Goal: Task Accomplishment & Management: Complete application form

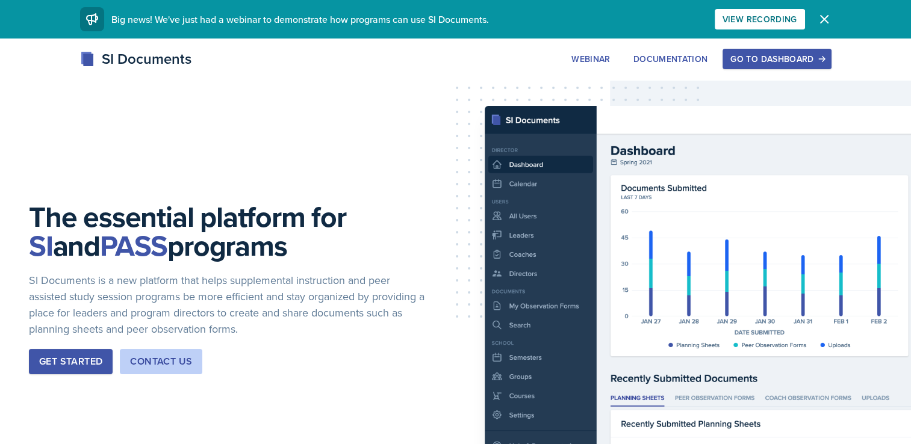
click at [789, 60] on div "Go to Dashboard" at bounding box center [776, 59] width 93 height 10
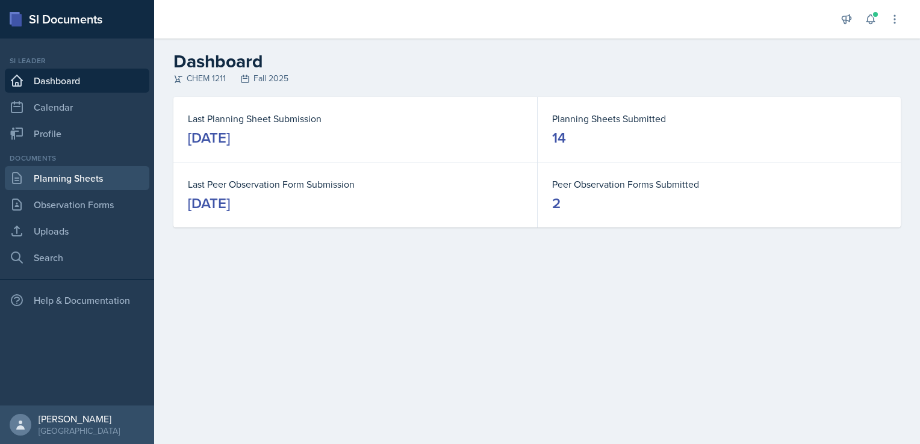
click at [89, 173] on link "Planning Sheets" at bounding box center [77, 178] width 144 height 24
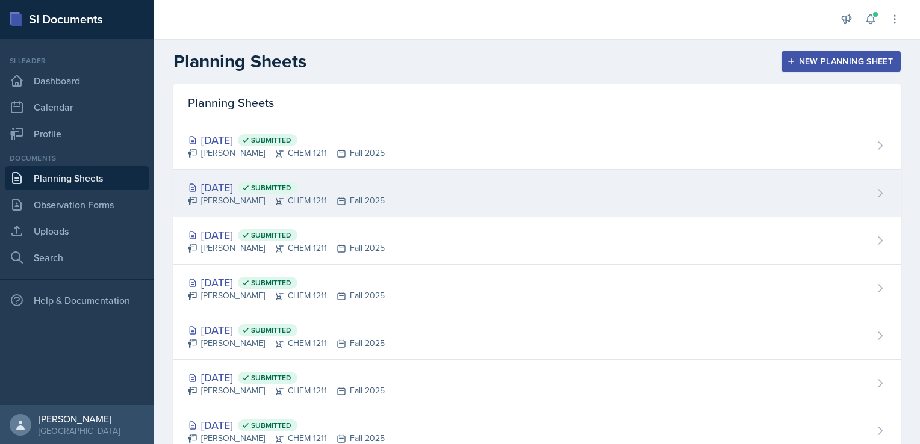
click at [326, 193] on div "[DATE] Submitted" at bounding box center [286, 187] width 197 height 16
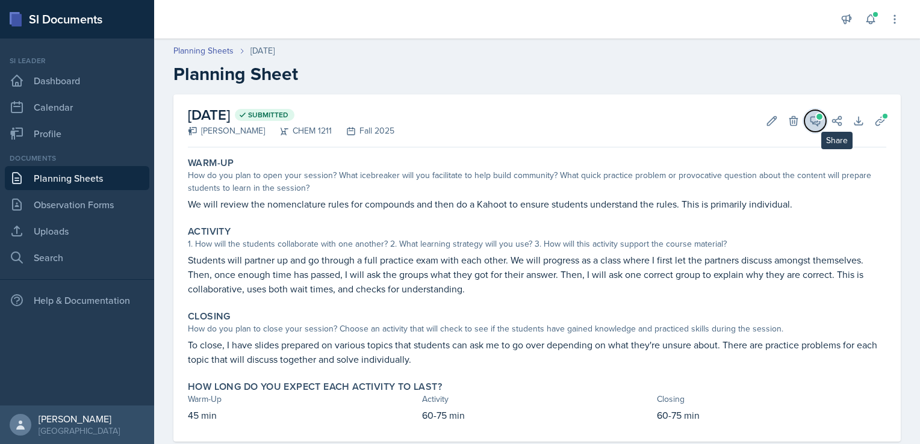
click at [809, 120] on icon at bounding box center [815, 121] width 12 height 12
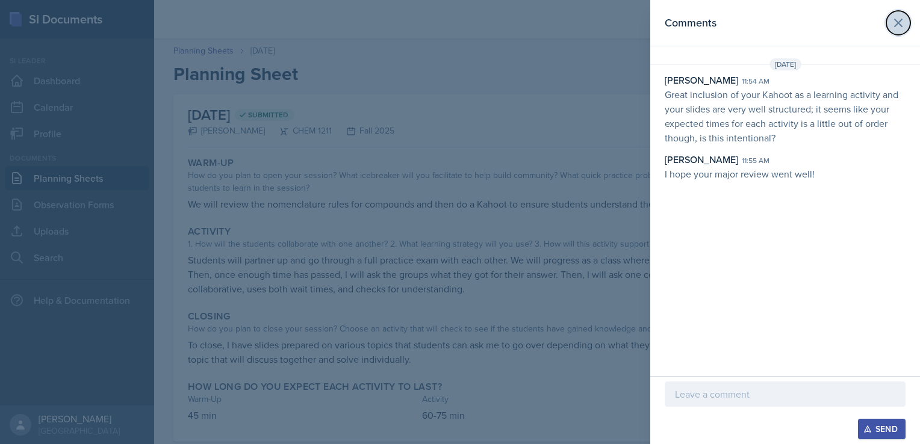
click at [901, 19] on icon at bounding box center [897, 22] width 7 height 7
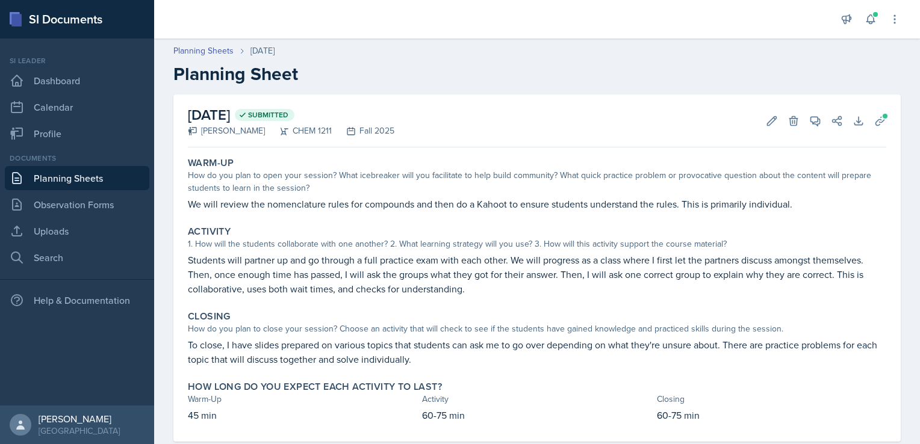
scroll to position [26, 0]
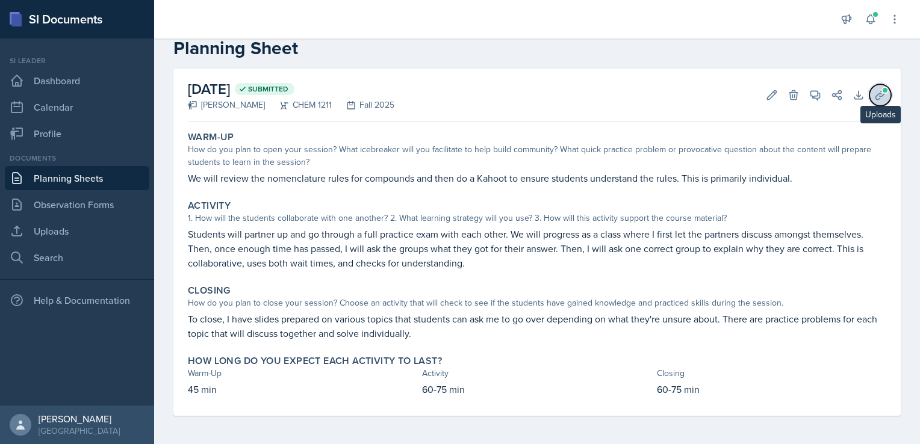
click at [874, 93] on icon at bounding box center [880, 95] width 12 height 12
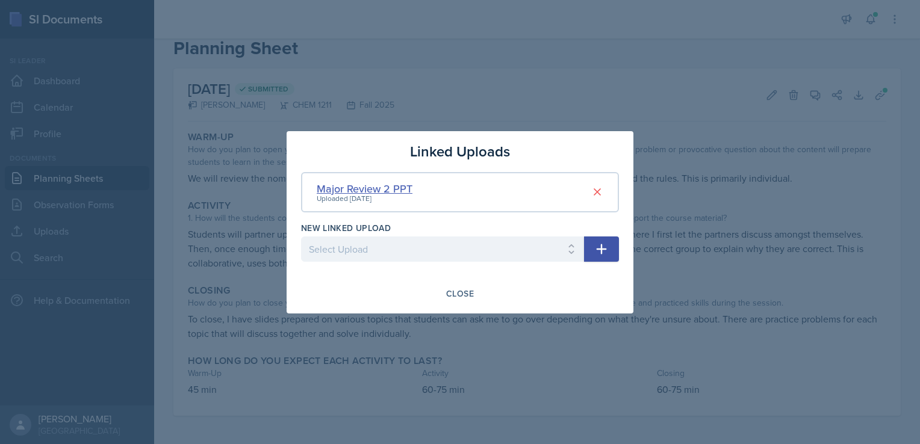
click at [400, 193] on div "Major Review 2 PPT" at bounding box center [365, 189] width 96 height 16
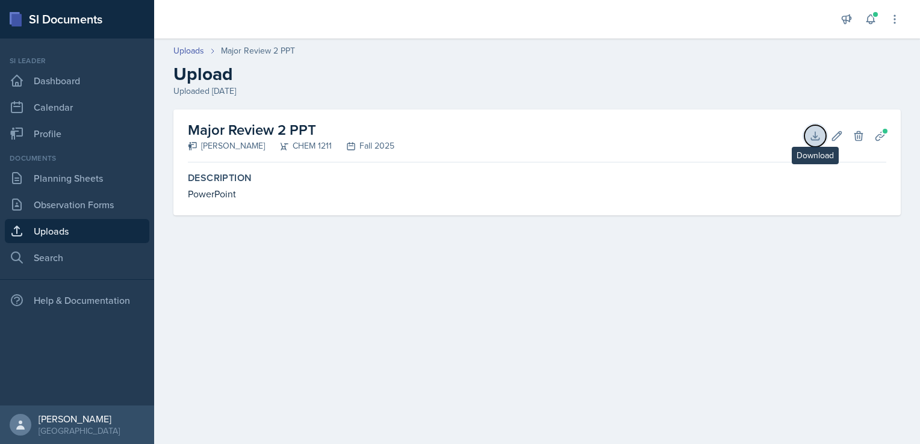
click at [811, 131] on icon at bounding box center [815, 136] width 12 height 12
click at [616, 131] on div "Major Review 2 PPT [PERSON_NAME] CHEM 1211 Fall 2025 Download Edit Delete Plann…" at bounding box center [537, 136] width 698 height 53
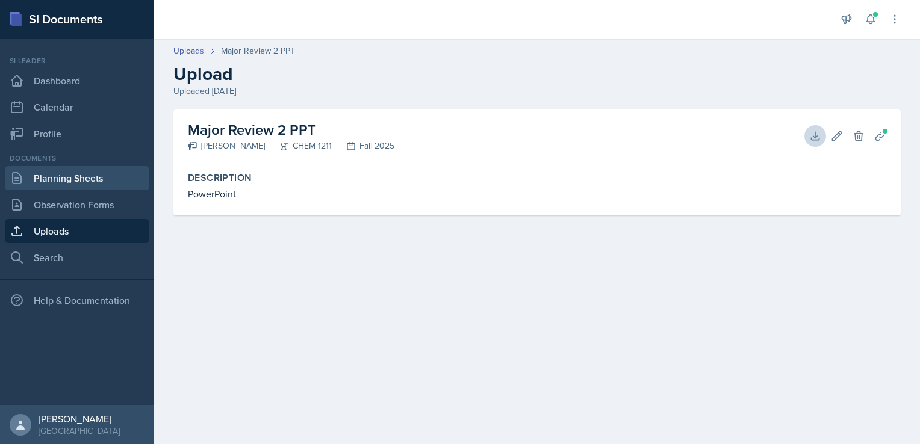
click at [82, 167] on link "Planning Sheets" at bounding box center [77, 178] width 144 height 24
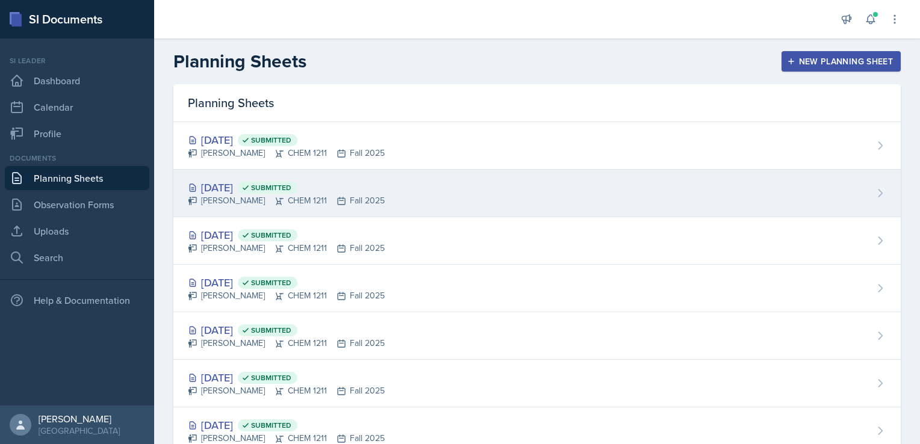
click at [294, 182] on span "Submitted" at bounding box center [268, 188] width 60 height 12
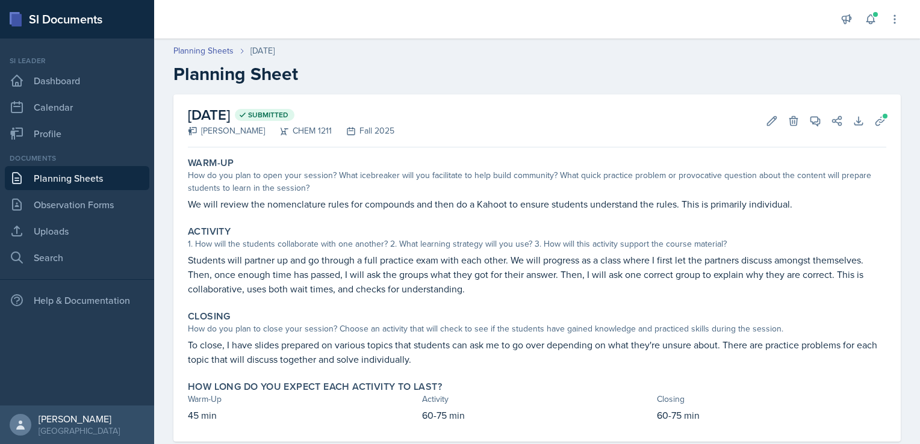
scroll to position [7, 0]
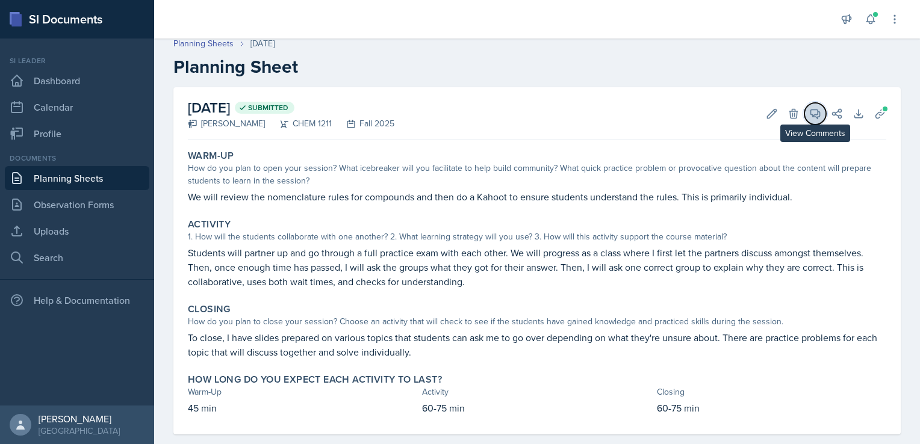
click at [809, 112] on icon at bounding box center [815, 114] width 12 height 12
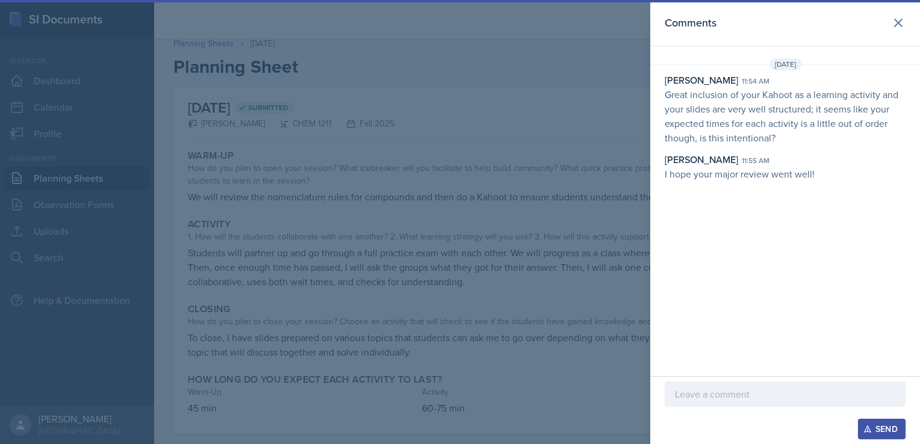
click at [723, 397] on p at bounding box center [785, 394] width 220 height 14
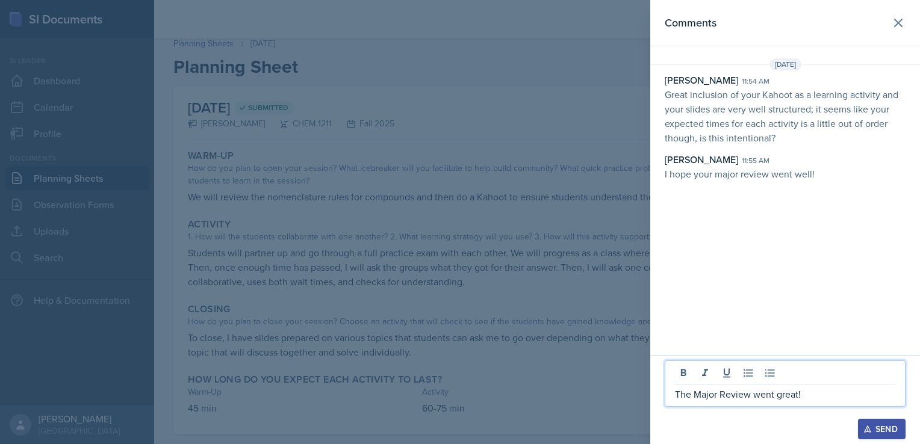
click at [835, 395] on p "The Major Review went great!" at bounding box center [785, 394] width 220 height 14
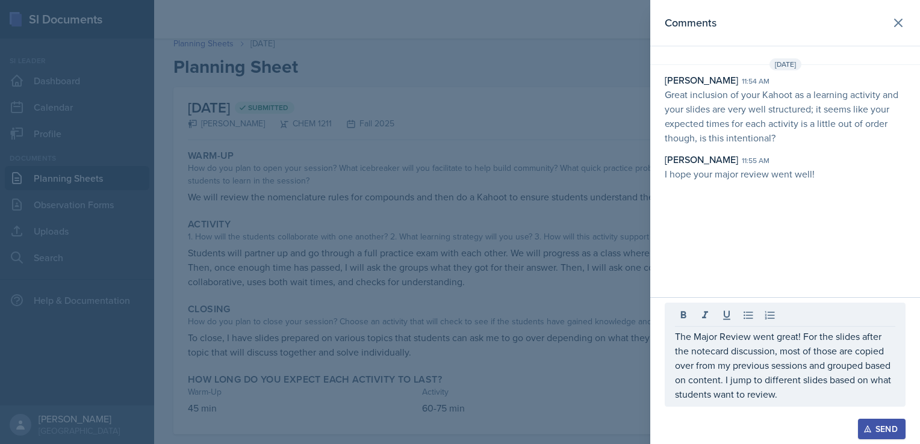
click at [881, 429] on div "Send" at bounding box center [882, 429] width 32 height 10
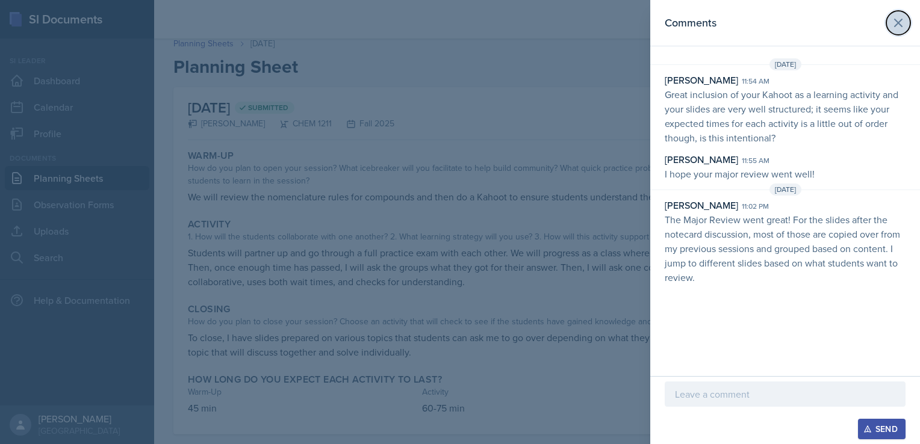
click at [896, 34] on button at bounding box center [898, 23] width 24 height 24
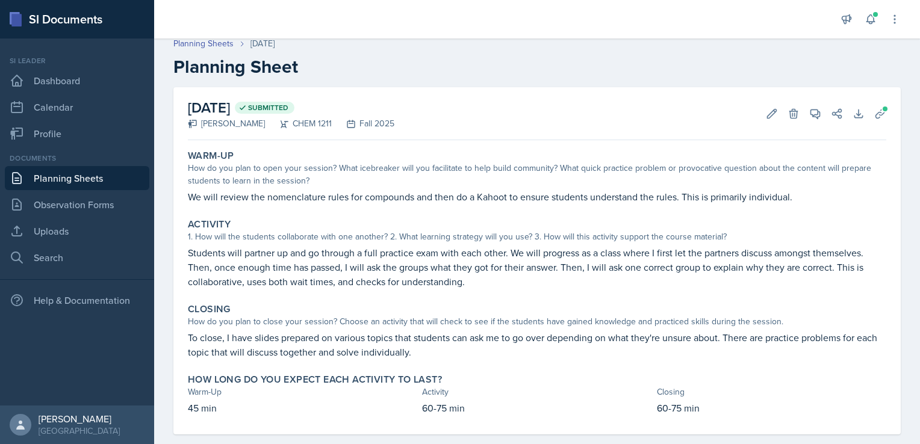
click at [52, 181] on link "Planning Sheets" at bounding box center [77, 178] width 144 height 24
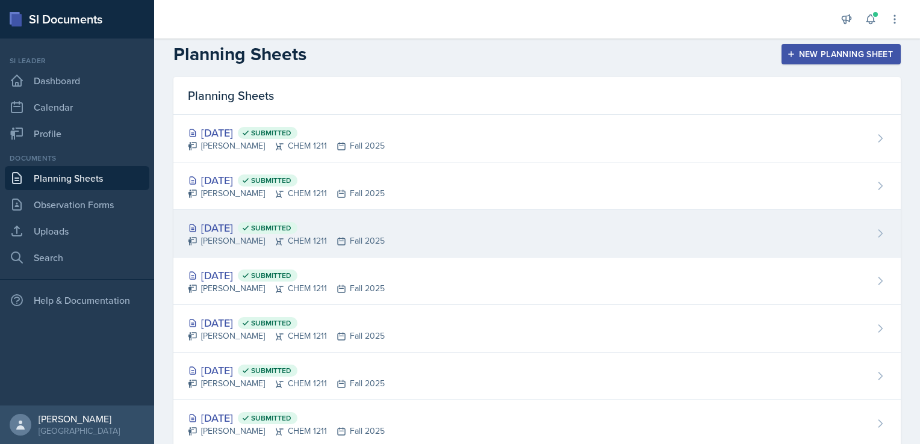
click at [297, 242] on div "[PERSON_NAME] CHEM 1211 Fall 2025" at bounding box center [286, 241] width 197 height 13
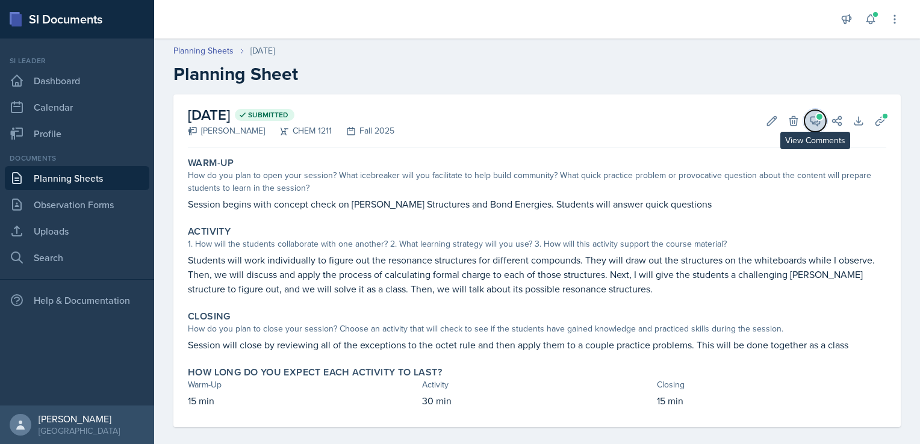
click at [809, 120] on icon at bounding box center [815, 121] width 12 height 12
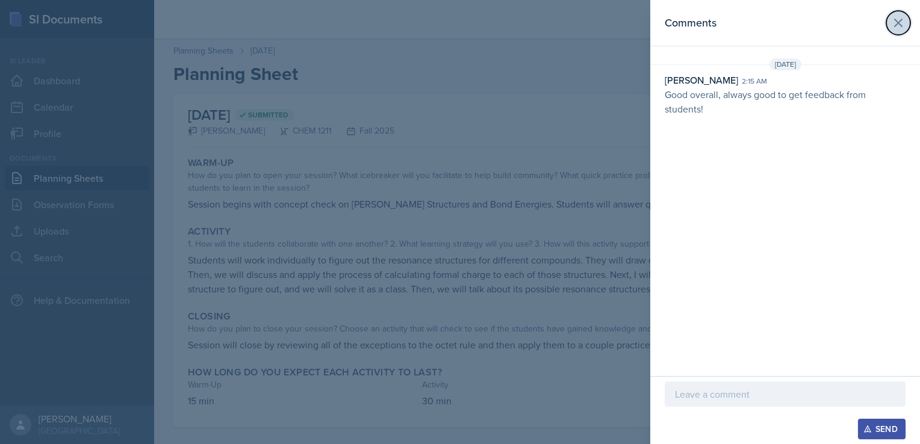
click at [901, 25] on icon at bounding box center [898, 23] width 14 height 14
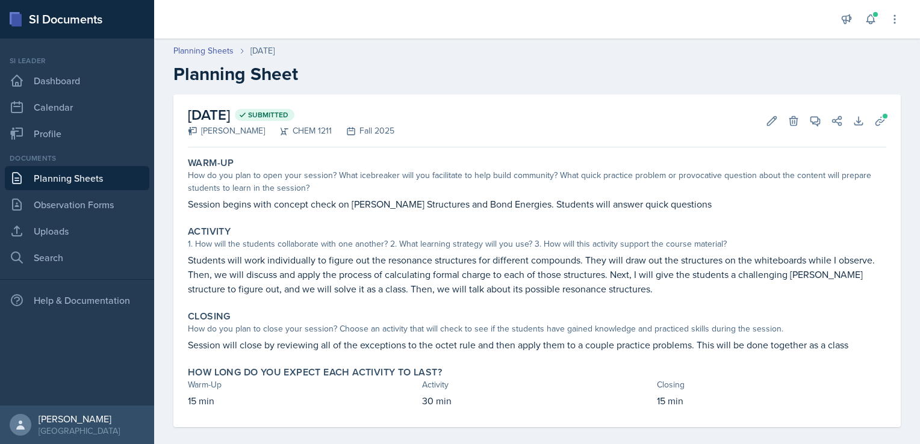
click at [60, 166] on link "Planning Sheets" at bounding box center [77, 178] width 144 height 24
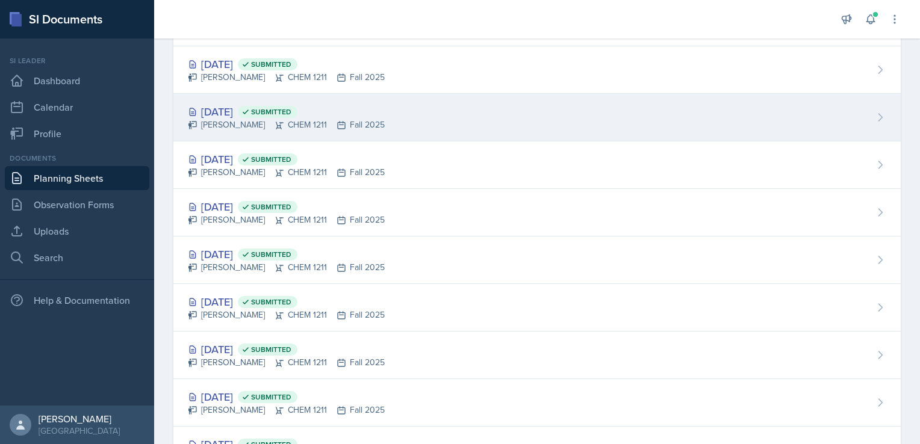
scroll to position [90, 0]
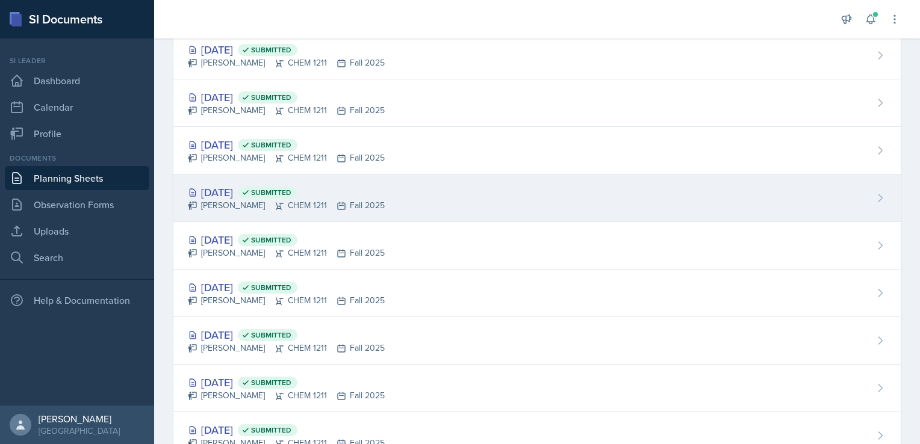
click at [318, 199] on div "[PERSON_NAME] CHEM 1211 Fall 2025" at bounding box center [286, 205] width 197 height 13
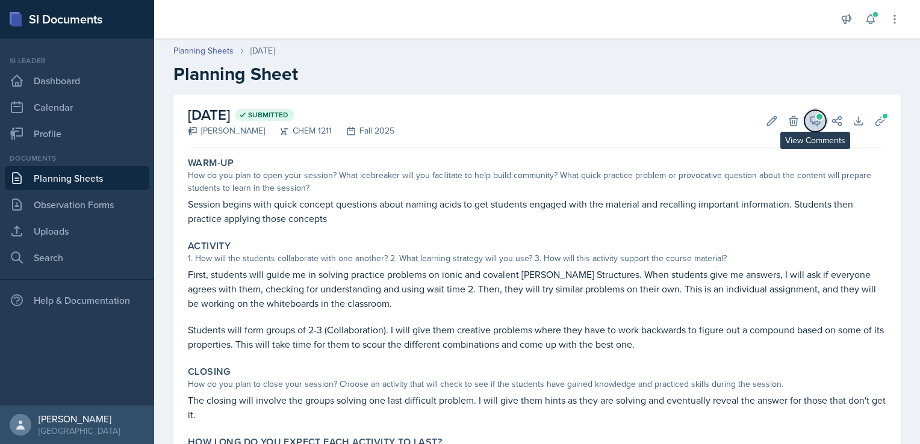
click at [809, 119] on icon at bounding box center [815, 121] width 12 height 12
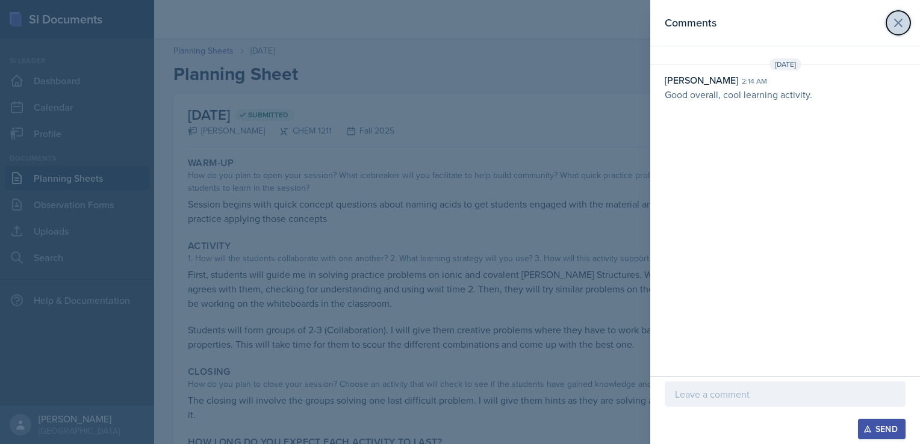
click at [906, 28] on button at bounding box center [898, 23] width 24 height 24
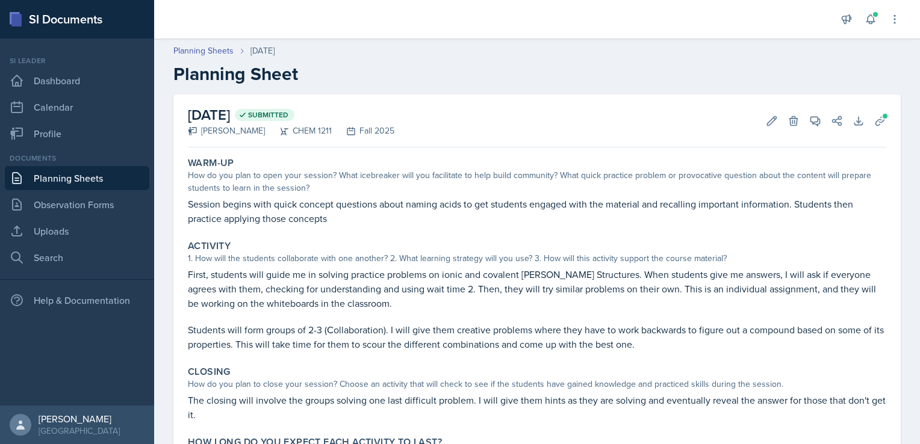
click at [46, 182] on link "Planning Sheets" at bounding box center [77, 178] width 144 height 24
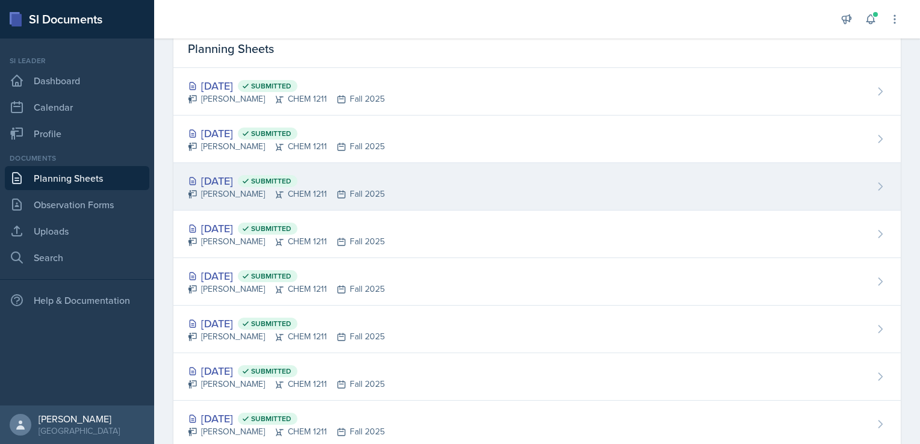
scroll to position [55, 0]
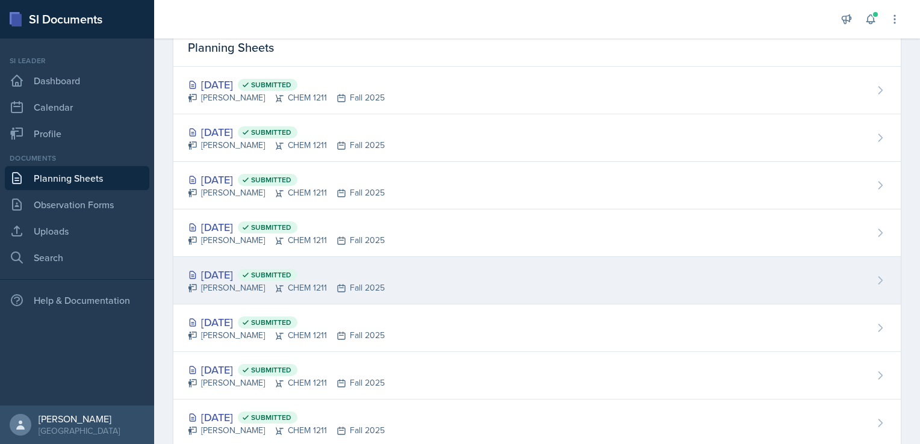
click at [307, 262] on div "[DATE] Submitted [PERSON_NAME] CHEM 1211 Fall 2025" at bounding box center [536, 281] width 727 height 48
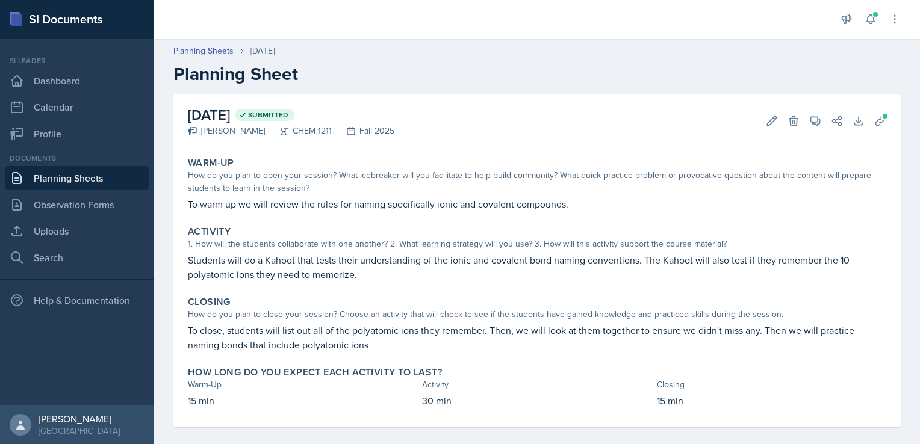
click at [126, 178] on link "Planning Sheets" at bounding box center [77, 178] width 144 height 24
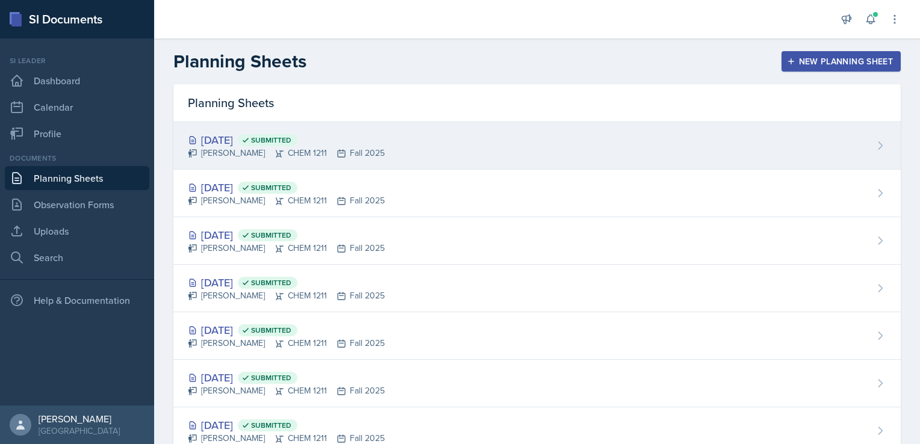
click at [315, 131] on div "[DATE] Submitted [PERSON_NAME] CHEM 1211 Fall 2025" at bounding box center [536, 146] width 727 height 48
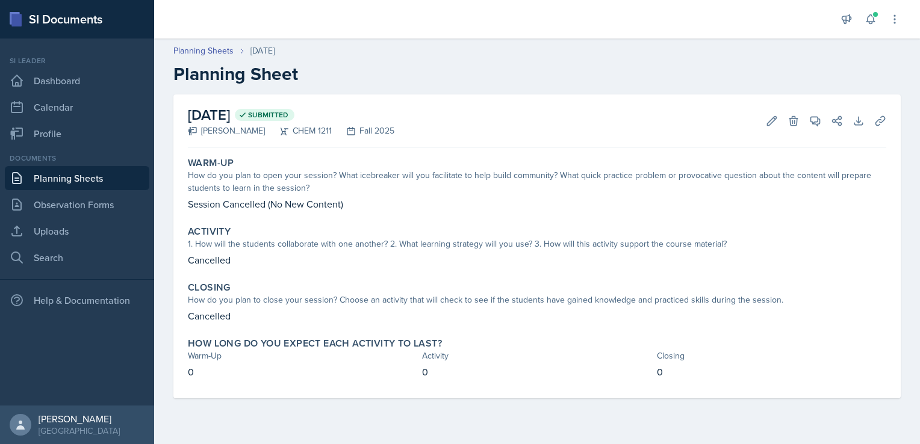
click at [70, 170] on link "Planning Sheets" at bounding box center [77, 178] width 144 height 24
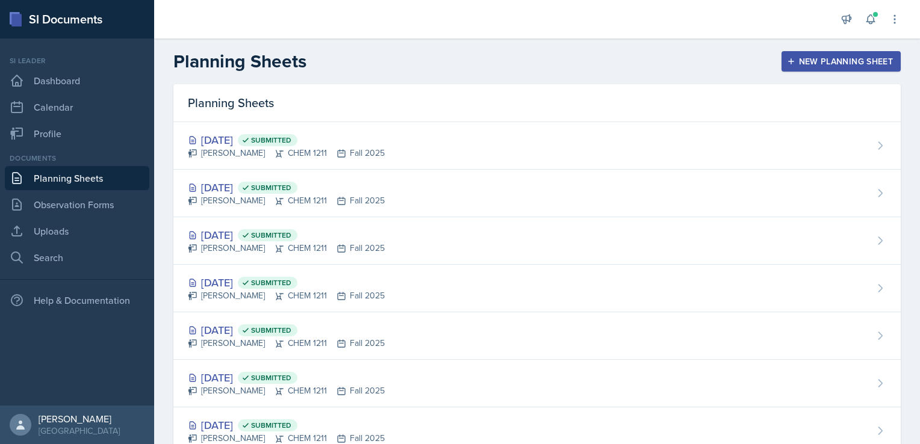
click at [809, 64] on div "New Planning Sheet" at bounding box center [841, 62] width 104 height 10
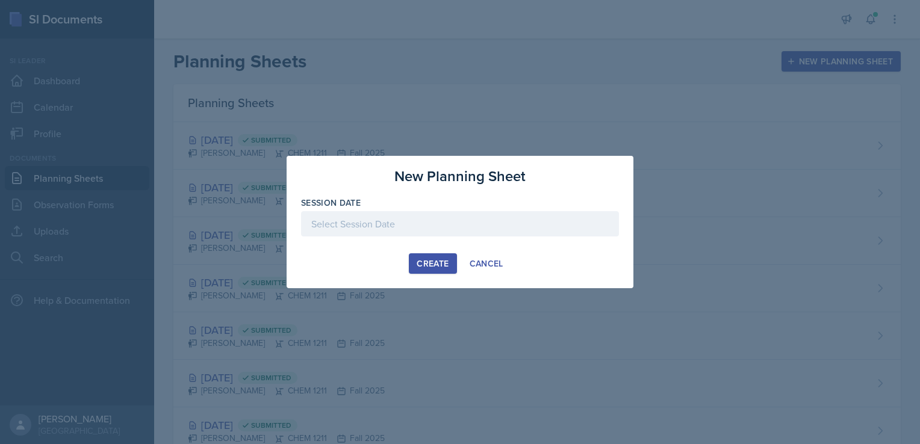
click at [401, 228] on div at bounding box center [460, 223] width 318 height 25
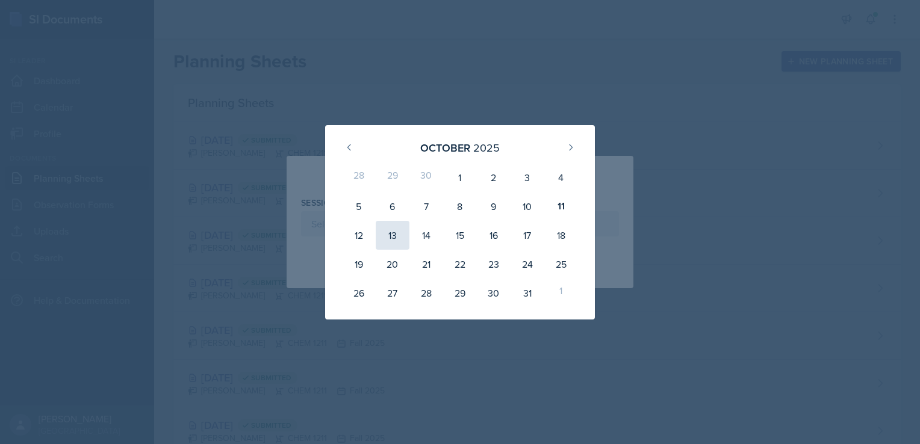
click at [385, 243] on div "13" at bounding box center [393, 235] width 34 height 29
type input "[DATE]"
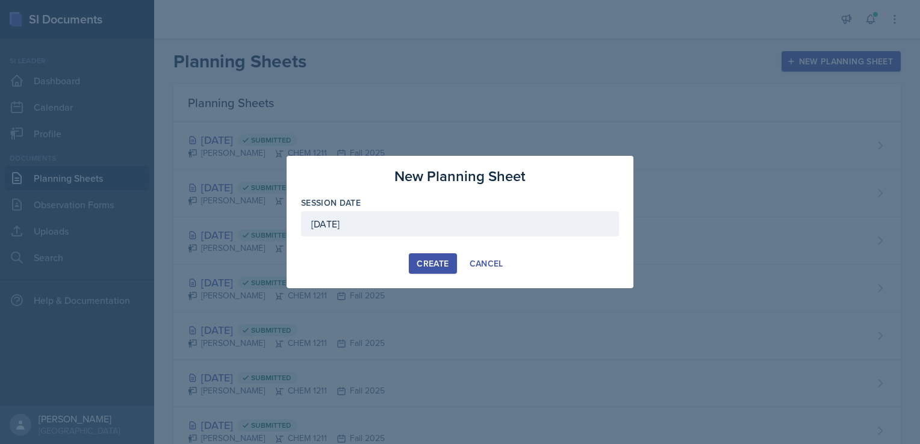
click at [438, 264] on div "Create" at bounding box center [433, 264] width 32 height 10
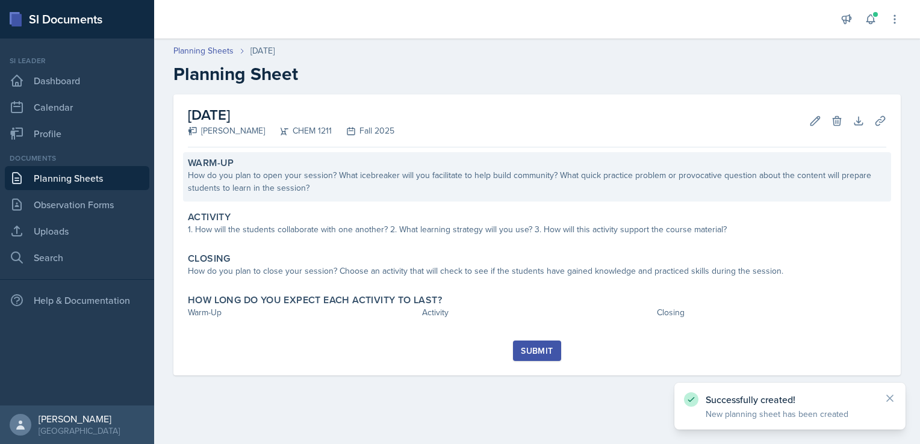
click at [378, 175] on div "How do you plan to open your session? What icebreaker will you facilitate to he…" at bounding box center [537, 181] width 698 height 25
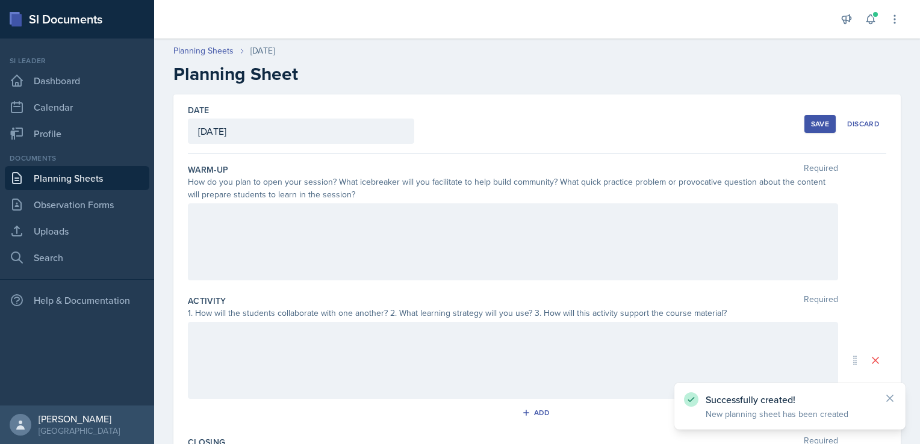
click at [453, 252] on div at bounding box center [513, 241] width 650 height 77
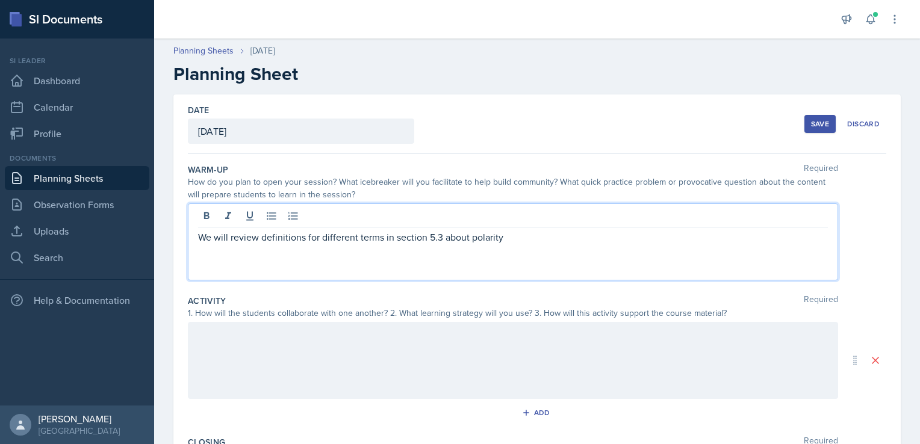
scroll to position [4, 0]
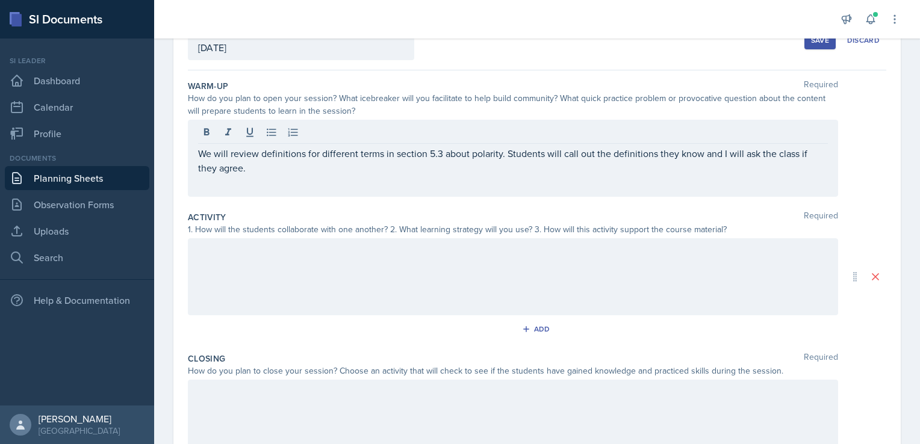
click at [480, 259] on div at bounding box center [513, 276] width 650 height 77
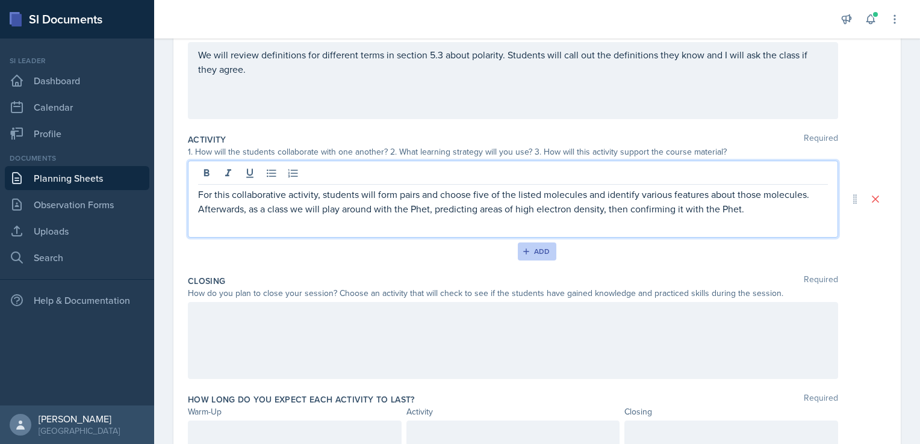
scroll to position [162, 0]
click at [409, 206] on p "For this collaborative activity, students will form pairs and choose five of th…" at bounding box center [513, 201] width 630 height 29
click at [385, 331] on div at bounding box center [513, 340] width 650 height 77
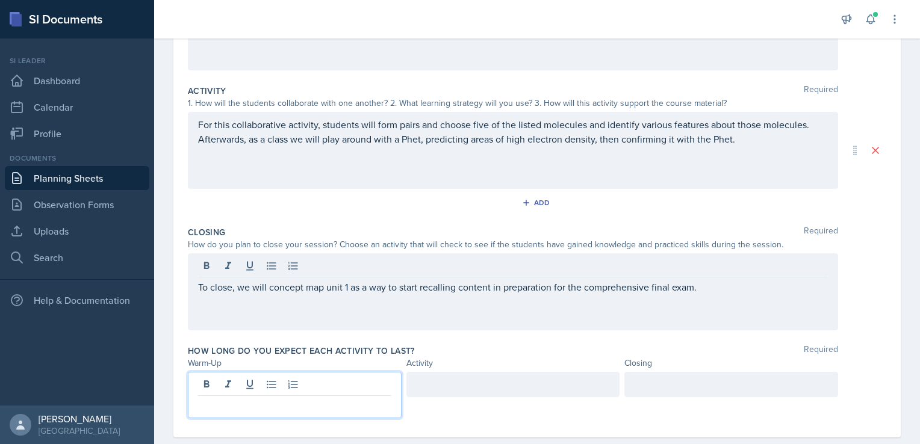
scroll to position [231, 0]
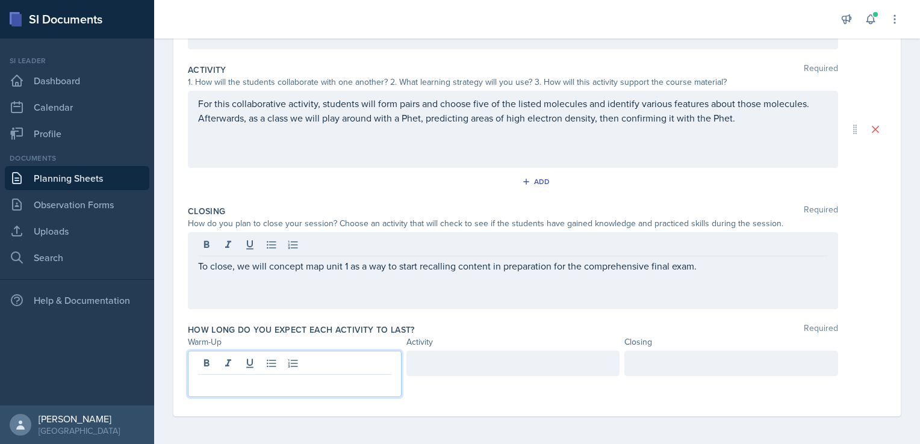
click at [325, 383] on p at bounding box center [294, 384] width 193 height 14
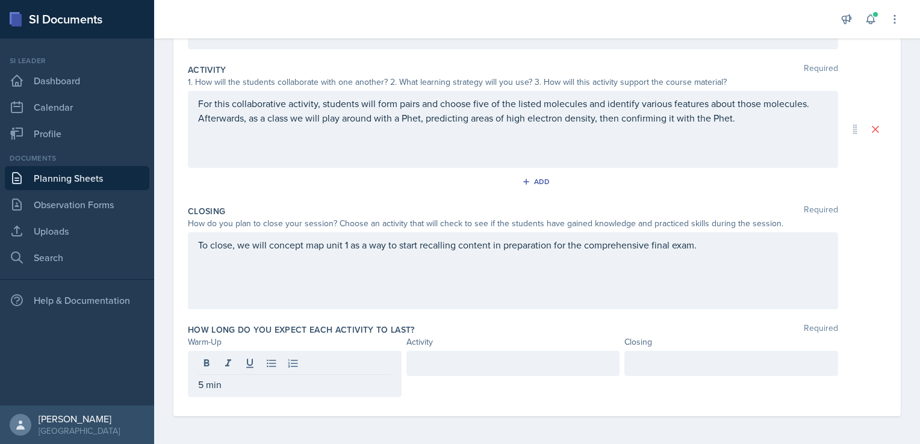
click at [465, 370] on div at bounding box center [513, 363] width 214 height 25
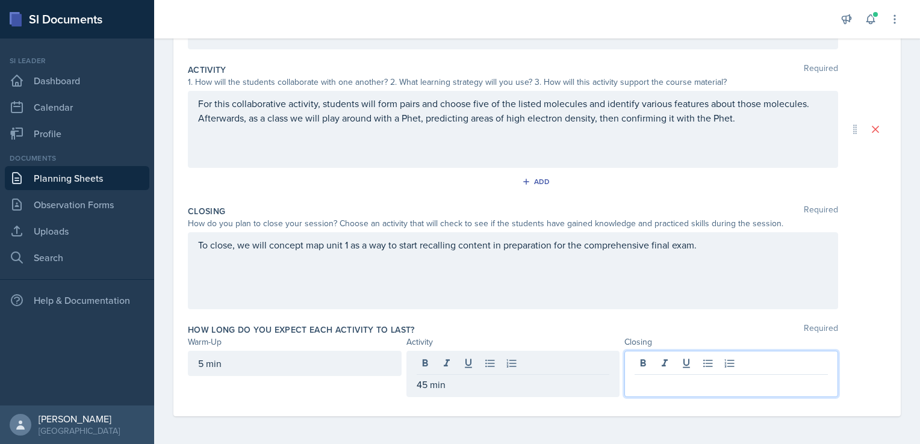
click at [680, 362] on div at bounding box center [731, 374] width 214 height 46
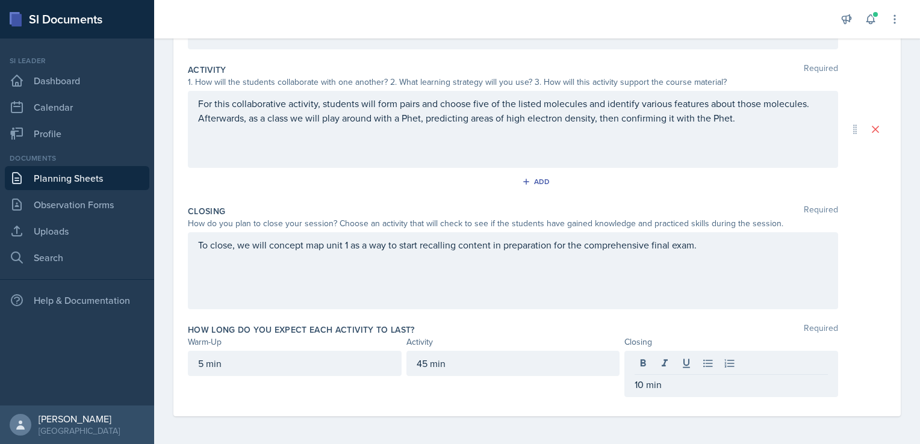
click at [729, 319] on div "How long do you expect each activity to last? Required Warm-Up Activity Closing…" at bounding box center [537, 363] width 698 height 88
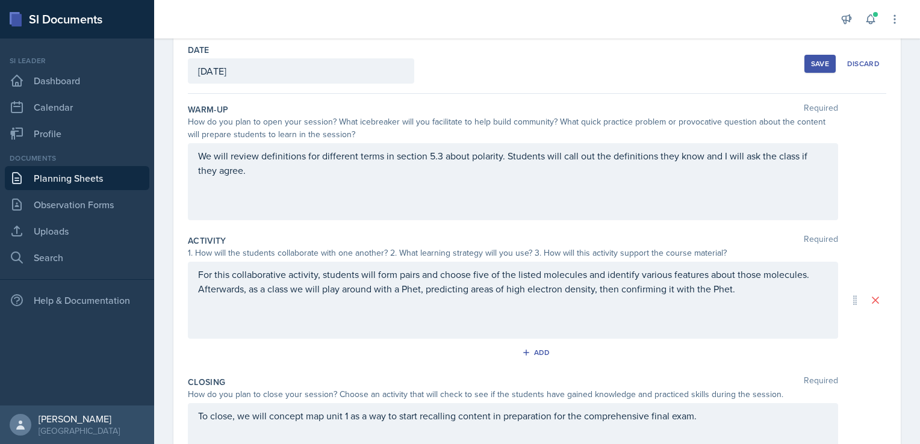
scroll to position [0, 0]
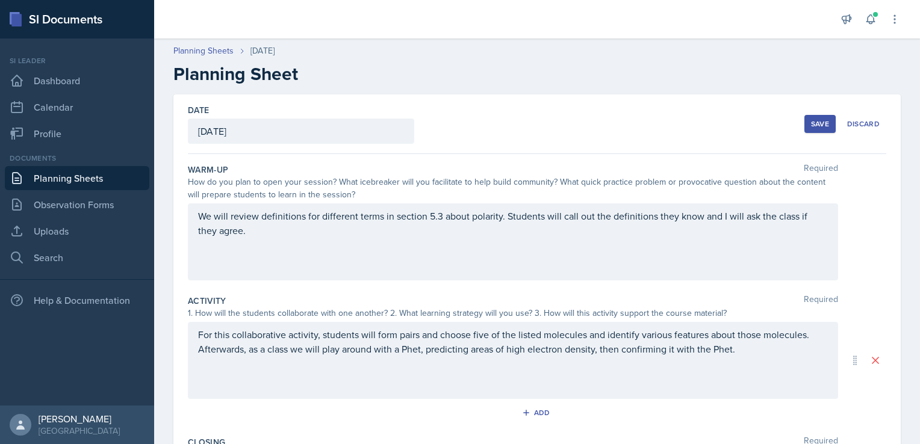
click at [810, 131] on button "Save" at bounding box center [819, 124] width 31 height 18
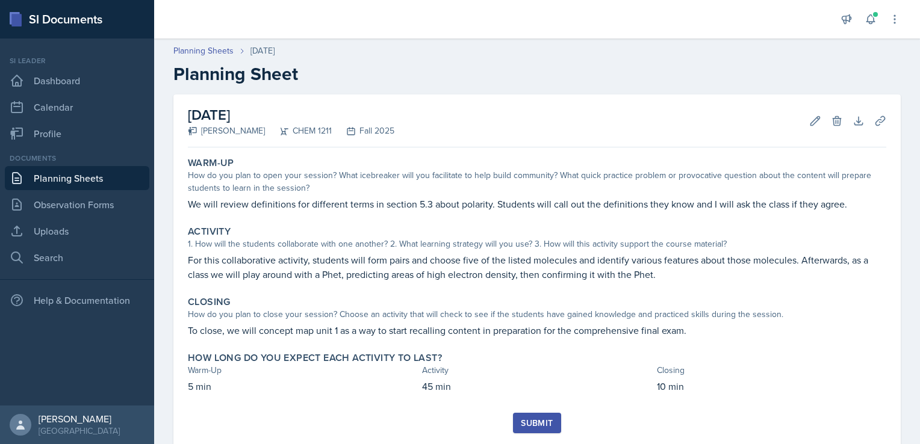
click at [748, 85] on header "Planning Sheets [DATE] Planning Sheet" at bounding box center [537, 65] width 766 height 64
click at [48, 237] on link "Uploads" at bounding box center [77, 231] width 144 height 24
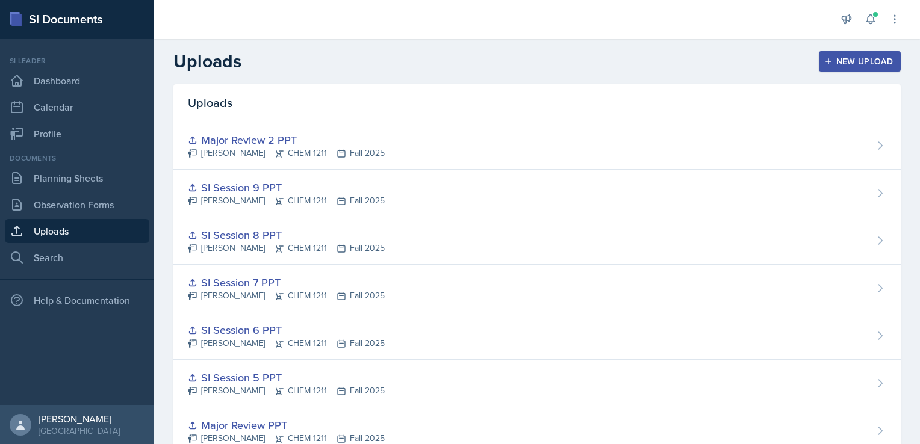
click at [850, 57] on div "New Upload" at bounding box center [859, 62] width 67 height 10
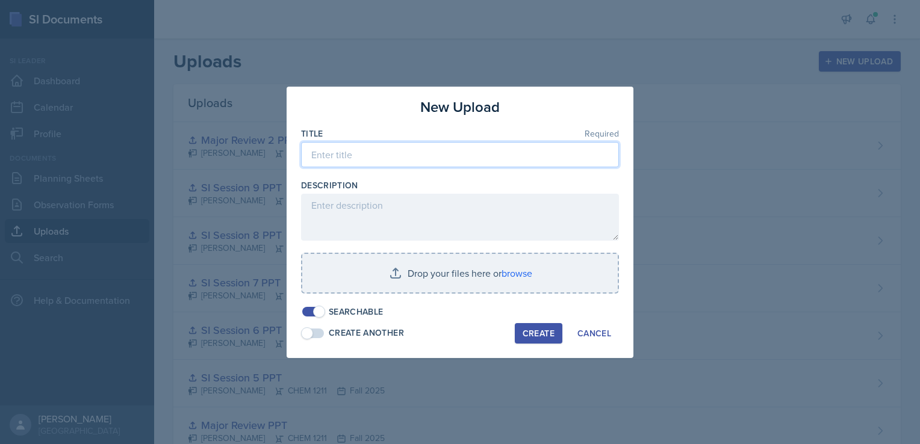
click at [459, 161] on input at bounding box center [460, 154] width 318 height 25
type input "SI Session 10 PPT"
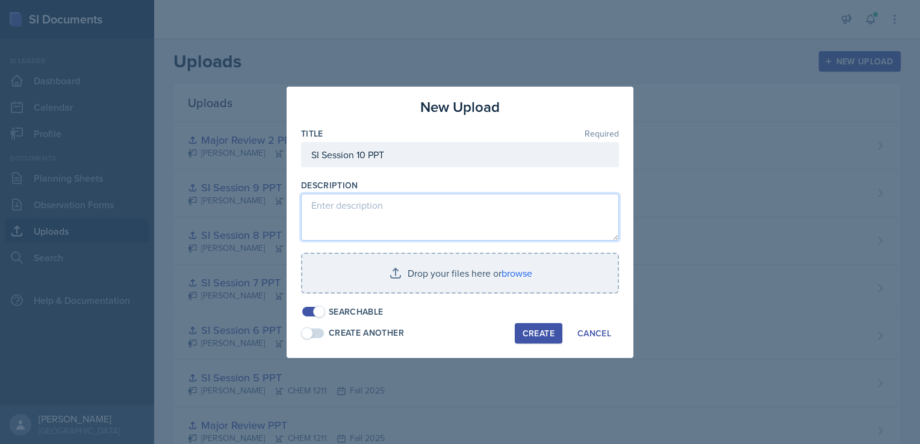
click at [436, 203] on textarea at bounding box center [460, 217] width 318 height 47
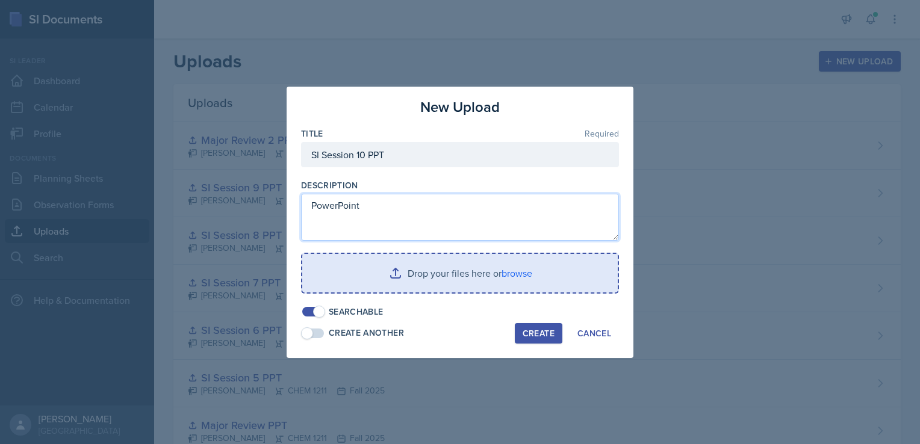
type textarea "PowerPoint"
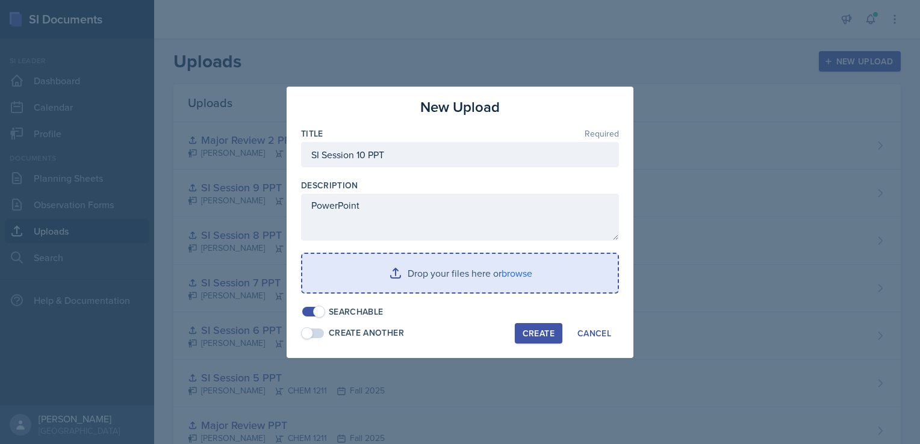
click at [513, 271] on input "file" at bounding box center [459, 273] width 315 height 39
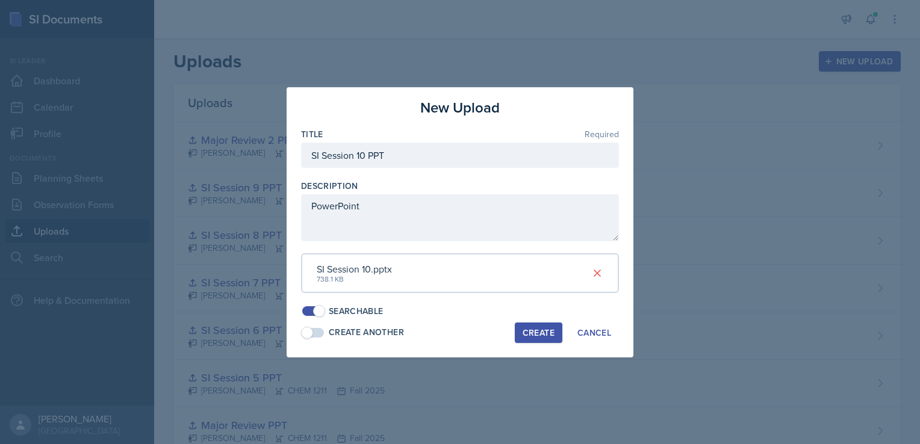
click at [533, 328] on div "Create" at bounding box center [538, 333] width 32 height 10
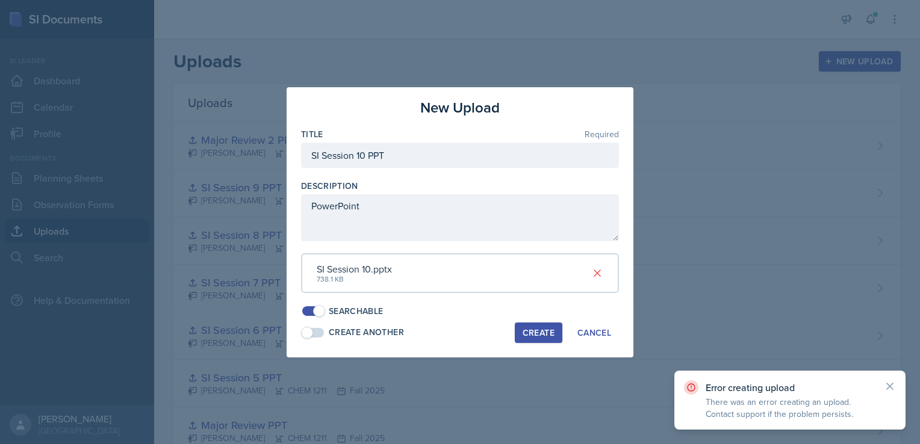
click at [544, 339] on button "Create" at bounding box center [539, 333] width 48 height 20
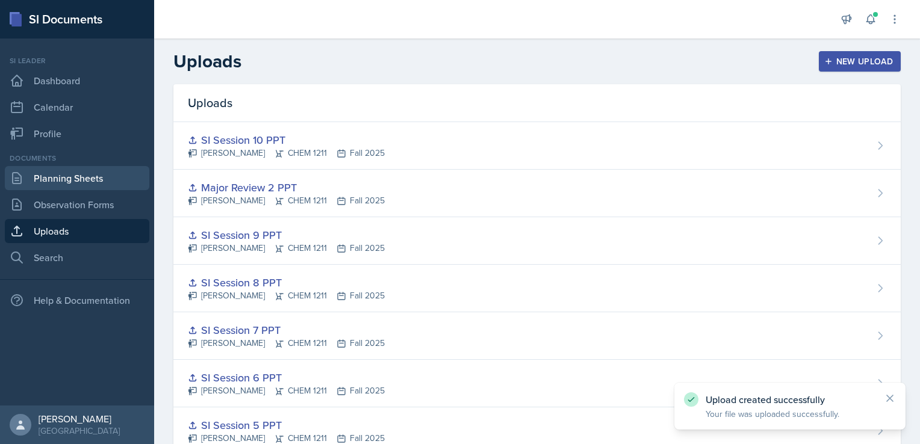
click at [69, 186] on link "Planning Sheets" at bounding box center [77, 178] width 144 height 24
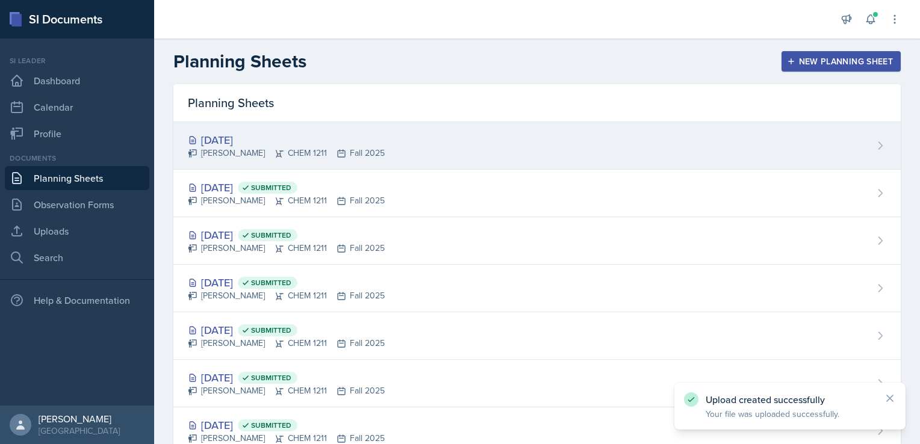
click at [381, 147] on div "[DATE] [PERSON_NAME] CHEM 1211 Fall 2025" at bounding box center [536, 146] width 727 height 48
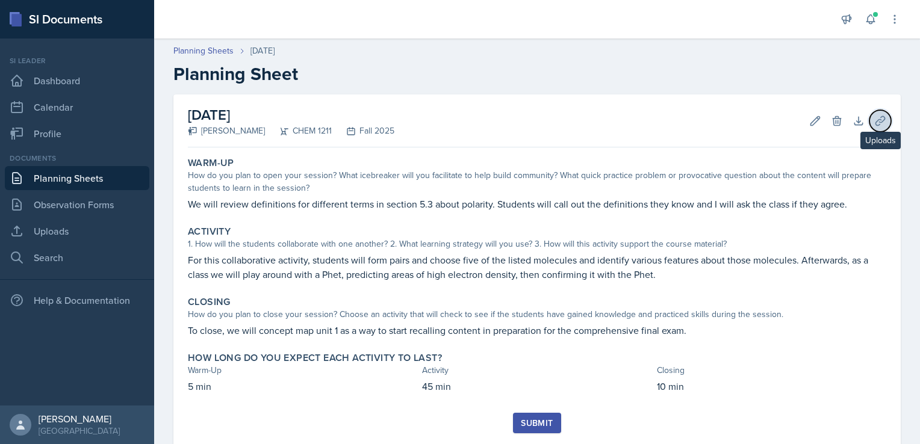
click at [874, 120] on icon at bounding box center [880, 121] width 12 height 12
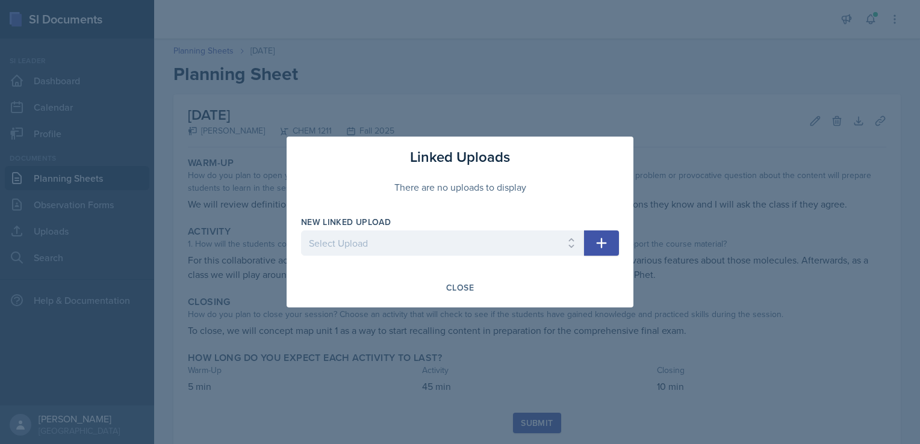
click at [499, 259] on div at bounding box center [442, 262] width 283 height 12
click at [508, 248] on select "Select Upload SI Session 1 PPT SI Session 2 PPT SI Session 3 PPT SI Session 4 P…" at bounding box center [442, 243] width 283 height 25
select select "055a6d8e-66ac-415f-a914-17522279ecba"
click at [301, 231] on select "Select Upload SI Session 1 PPT SI Session 2 PPT SI Session 3 PPT SI Session 4 P…" at bounding box center [442, 243] width 283 height 25
click at [598, 246] on icon "button" at bounding box center [601, 243] width 14 height 14
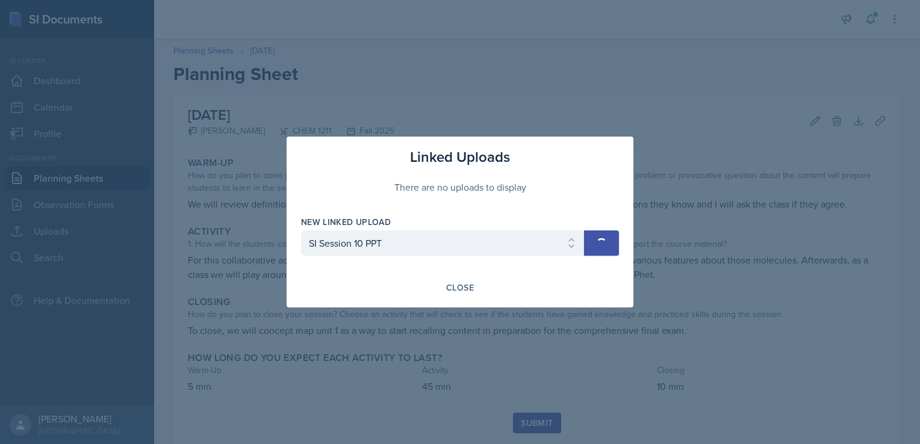
select select
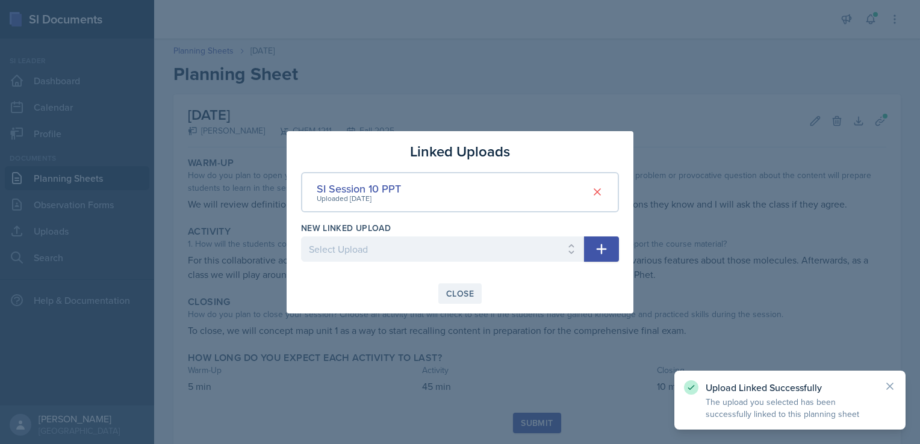
click at [461, 289] on div "Close" at bounding box center [460, 294] width 28 height 10
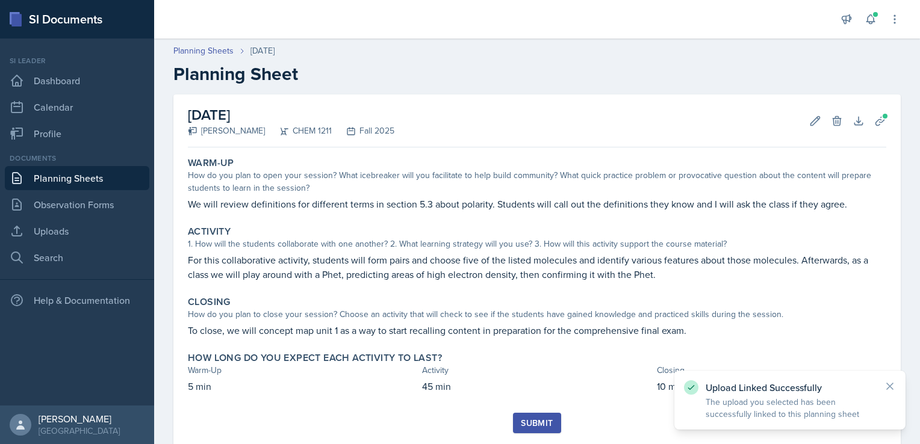
click at [548, 421] on button "Submit" at bounding box center [537, 423] width 48 height 20
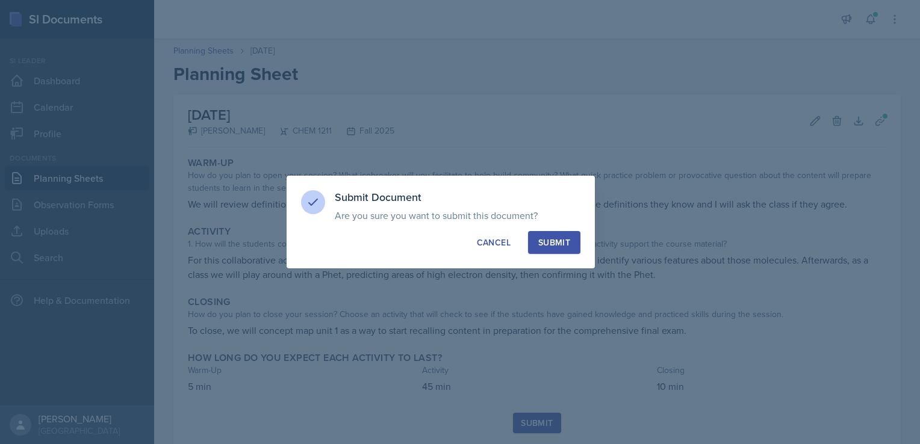
click at [564, 241] on div "Submit" at bounding box center [554, 243] width 32 height 12
